Goal: Navigation & Orientation: Find specific page/section

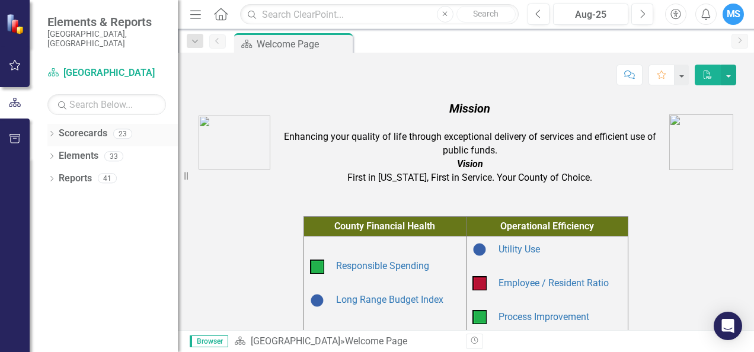
click at [82, 132] on div "Scorecards" at bounding box center [83, 134] width 49 height 20
click at [82, 127] on link "Scorecards" at bounding box center [83, 134] width 49 height 14
click at [54, 132] on icon "Dropdown" at bounding box center [51, 135] width 8 height 7
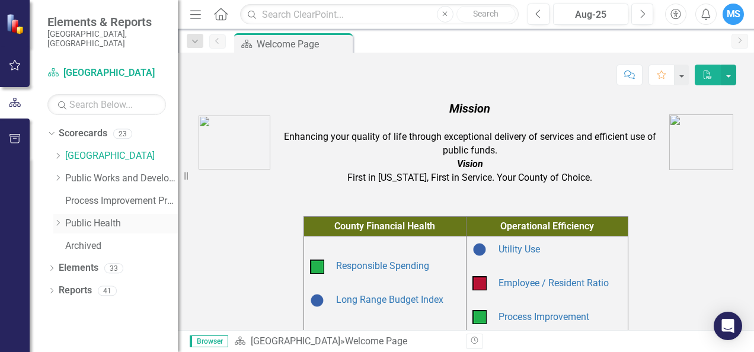
click at [76, 217] on link "Public Health" at bounding box center [121, 224] width 113 height 14
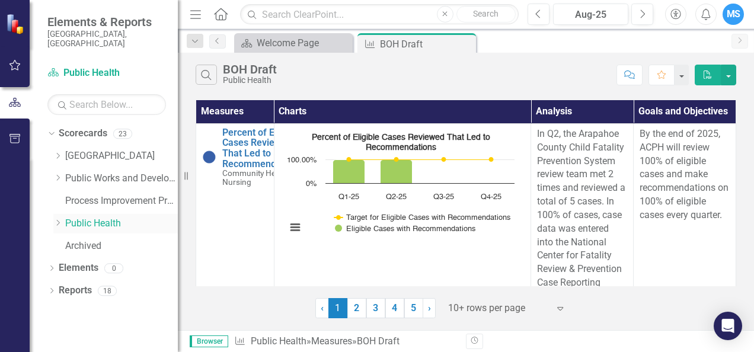
click at [56, 219] on icon "Dropdown" at bounding box center [57, 222] width 9 height 7
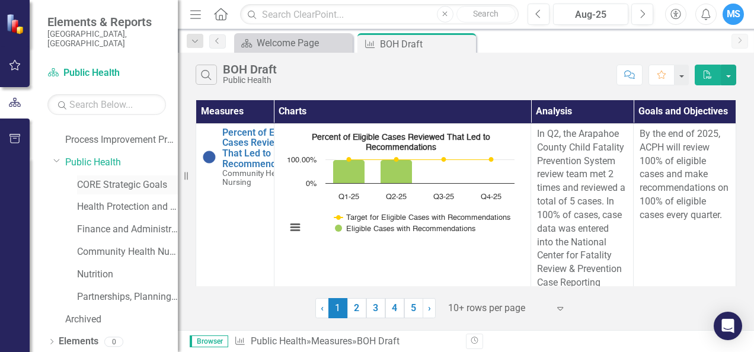
scroll to position [76, 0]
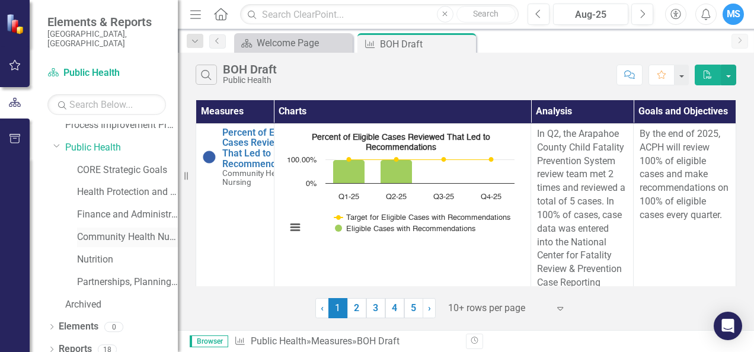
click at [134, 231] on link "Community Health Nursing" at bounding box center [127, 238] width 101 height 14
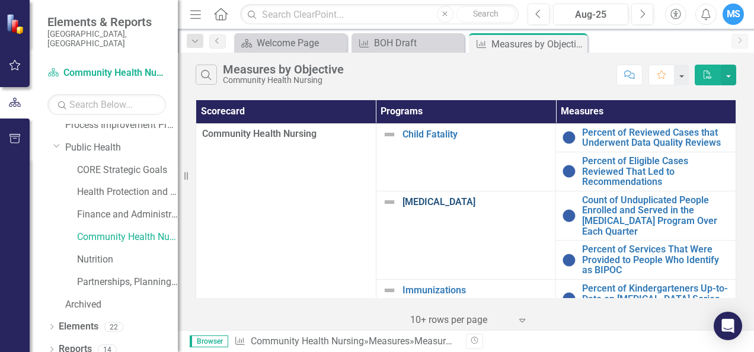
click at [449, 203] on link "[MEDICAL_DATA]" at bounding box center [477, 202] width 148 height 11
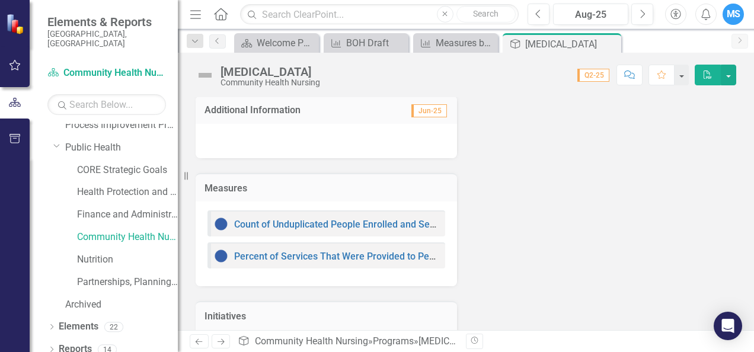
scroll to position [204, 0]
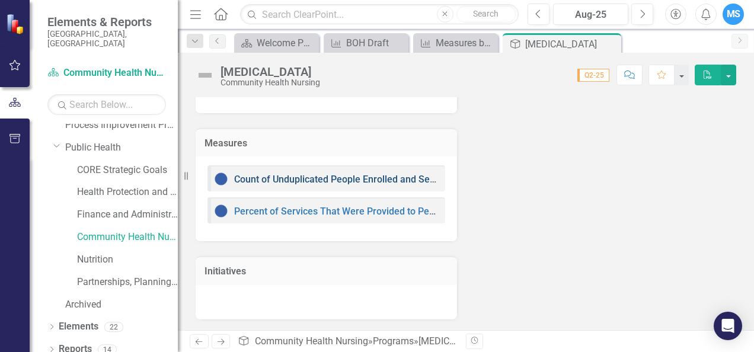
click at [300, 178] on link "Count of Unduplicated People Enrolled and Served in the [MEDICAL_DATA] Program …" at bounding box center [452, 179] width 436 height 11
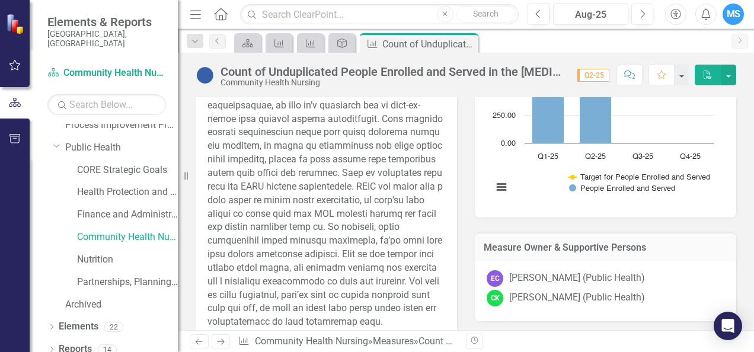
scroll to position [44, 0]
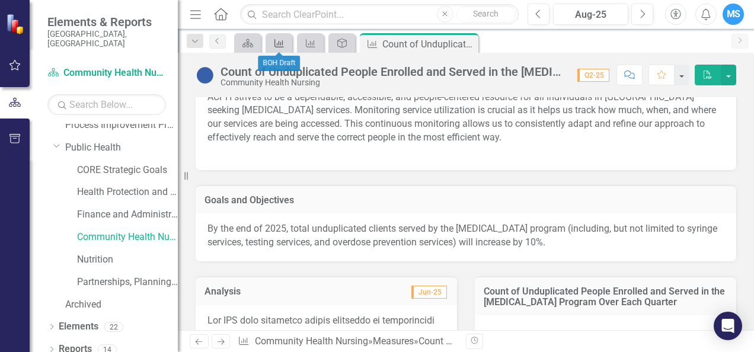
click at [283, 47] on icon "Measure" at bounding box center [279, 43] width 12 height 9
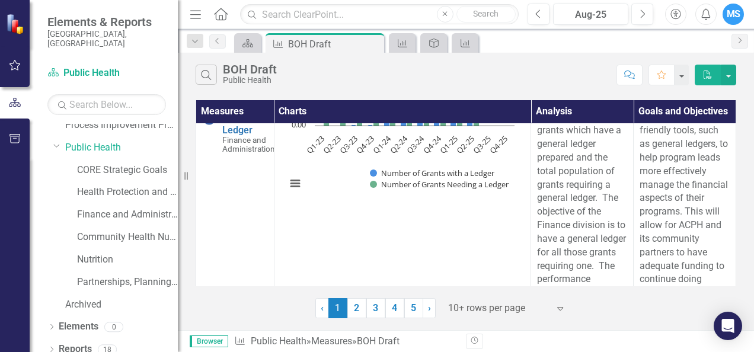
scroll to position [889, 0]
